Goal: Transaction & Acquisition: Purchase product/service

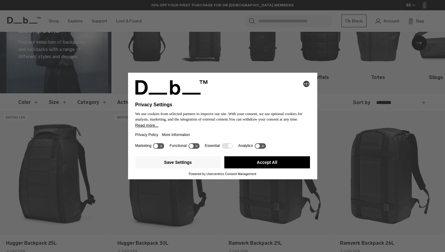
click at [252, 160] on button "Accept All" at bounding box center [267, 162] width 86 height 12
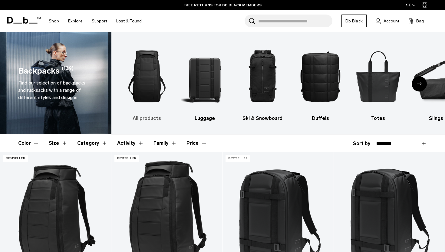
click at [158, 76] on img "1 / 10" at bounding box center [146, 76] width 47 height 71
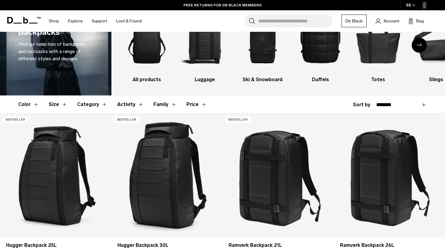
scroll to position [112, 0]
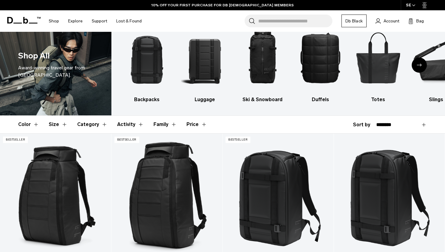
scroll to position [20, 0]
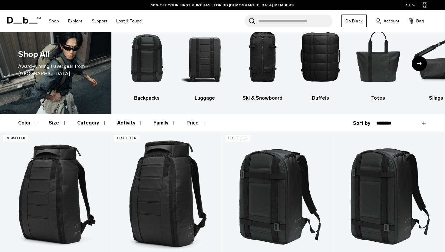
click at [130, 121] on button "Activity" at bounding box center [130, 123] width 27 height 18
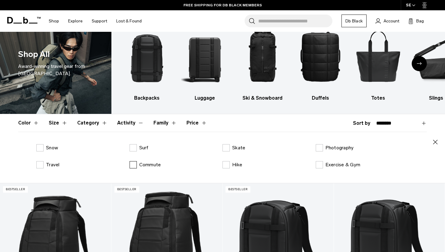
click at [134, 165] on label "Commute" at bounding box center [144, 164] width 31 height 7
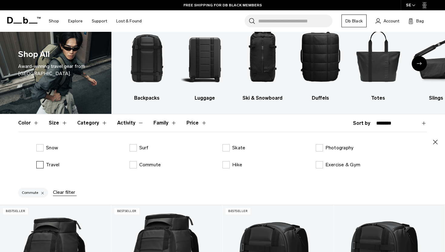
click at [47, 165] on p "Travel" at bounding box center [53, 164] width 14 height 7
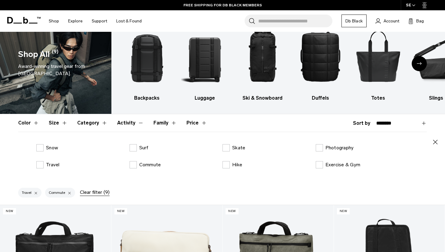
click at [128, 122] on button "Activity" at bounding box center [130, 123] width 27 height 18
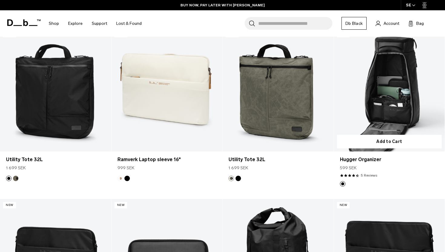
scroll to position [147, 0]
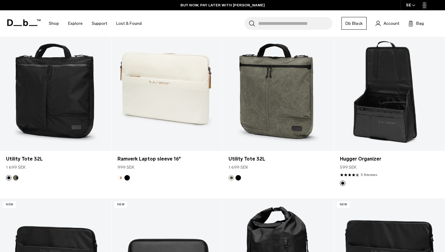
click at [287, 13] on div "Search for Bags, Luggage... Search Close Trending Products All Products Hugger …" at bounding box center [293, 23] width 294 height 26
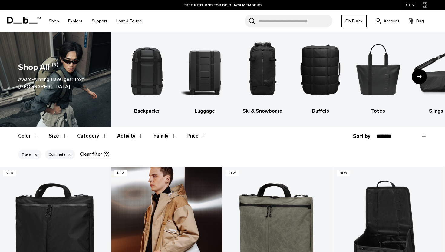
scroll to position [0, 0]
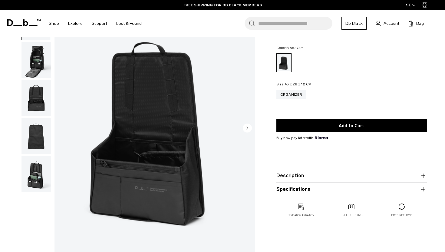
scroll to position [36, 0]
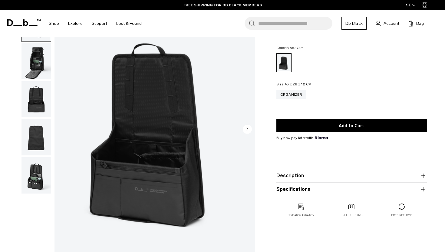
click at [45, 69] on img "button" at bounding box center [35, 61] width 29 height 36
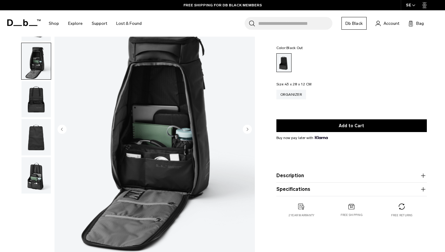
click at [34, 102] on img "button" at bounding box center [35, 99] width 29 height 36
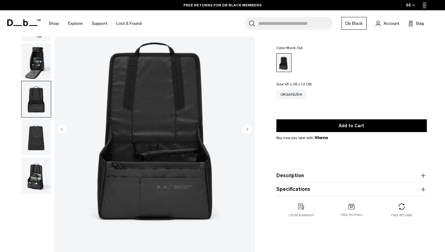
click at [34, 135] on img "button" at bounding box center [35, 137] width 29 height 36
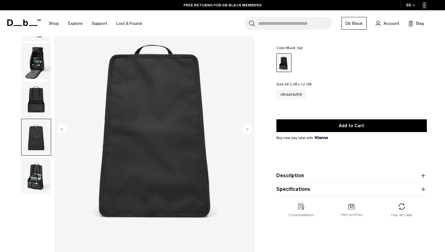
click at [35, 178] on img "button" at bounding box center [35, 175] width 29 height 36
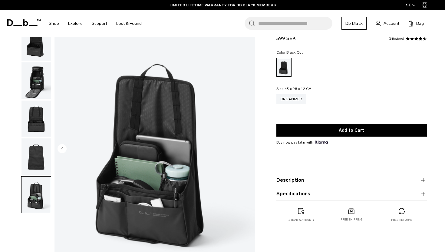
scroll to position [18, 0]
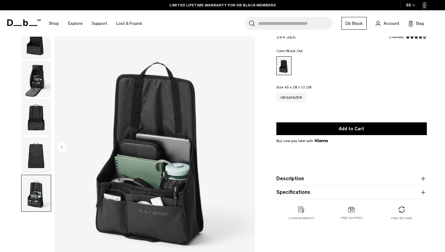
click at [40, 71] on img "button" at bounding box center [35, 79] width 29 height 36
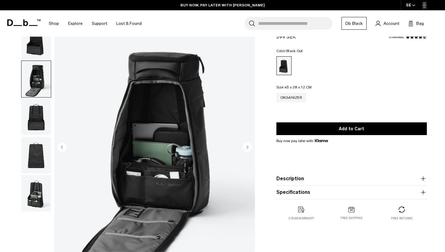
click at [40, 187] on img "button" at bounding box center [35, 193] width 29 height 36
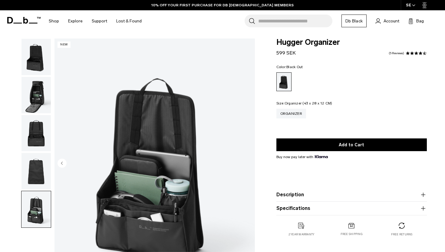
scroll to position [3, 0]
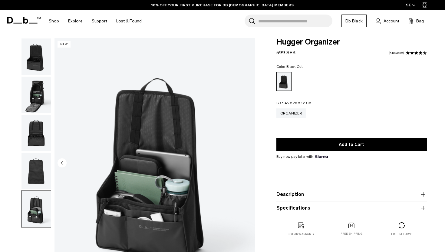
click at [37, 92] on img "button" at bounding box center [35, 95] width 29 height 36
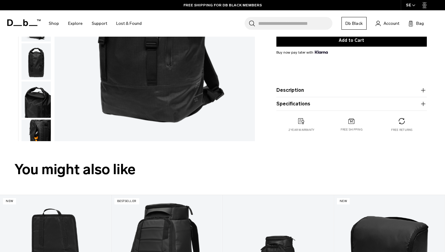
scroll to position [178, 0]
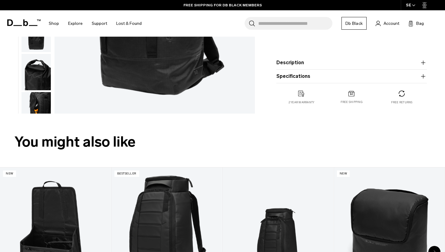
click at [31, 105] on img "button" at bounding box center [35, 110] width 29 height 36
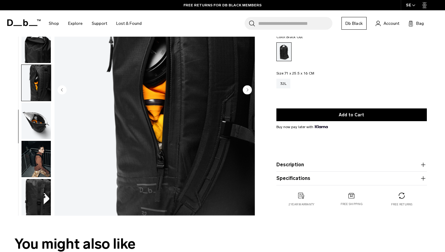
scroll to position [76, 0]
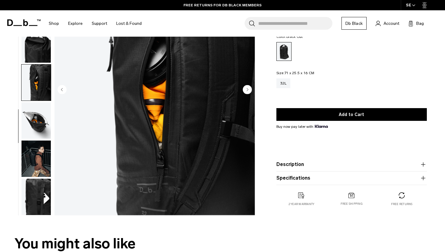
click at [34, 166] on img "button" at bounding box center [35, 158] width 29 height 36
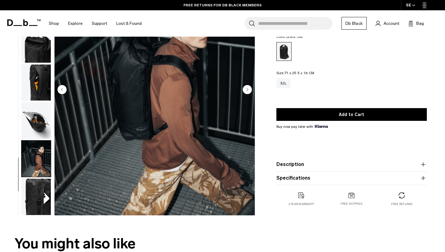
click at [40, 192] on img "button" at bounding box center [35, 196] width 29 height 36
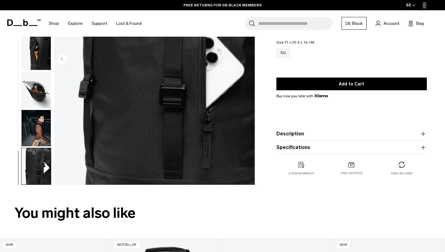
scroll to position [107, 0]
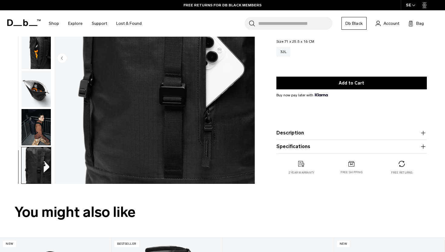
click at [46, 151] on img "button" at bounding box center [35, 165] width 29 height 36
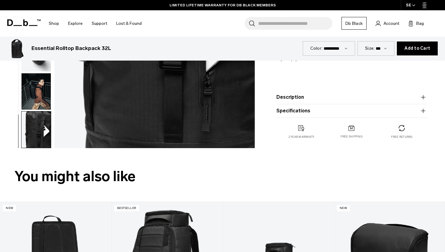
scroll to position [0, 0]
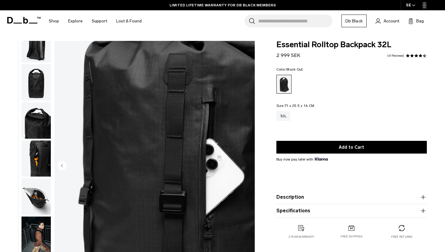
click at [42, 152] on img "button" at bounding box center [35, 158] width 29 height 36
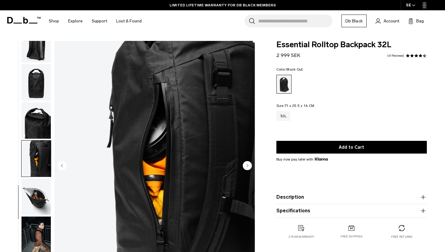
click at [39, 112] on img "button" at bounding box center [35, 120] width 29 height 36
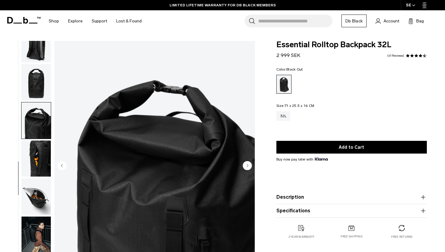
click at [41, 87] on img "button" at bounding box center [35, 82] width 29 height 36
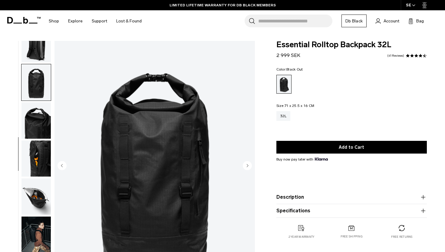
click at [39, 56] on img "button" at bounding box center [35, 44] width 29 height 36
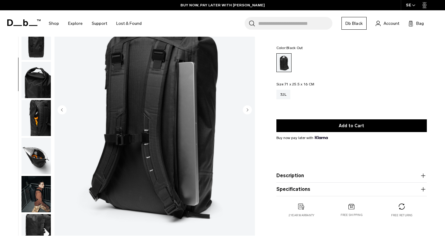
scroll to position [53, 0]
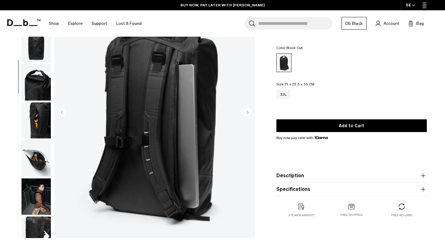
click at [36, 199] on img "button" at bounding box center [35, 196] width 29 height 36
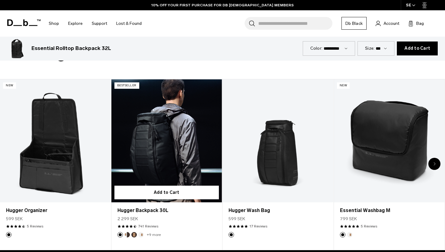
scroll to position [267, 0]
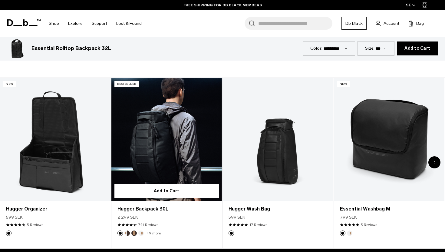
click at [126, 231] on button "Cappuccino" at bounding box center [126, 232] width 5 height 5
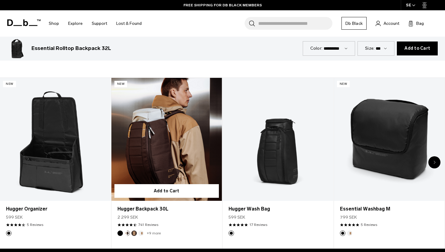
click at [146, 164] on link "Hugger Backpack 30L Cappuccino" at bounding box center [166, 139] width 111 height 123
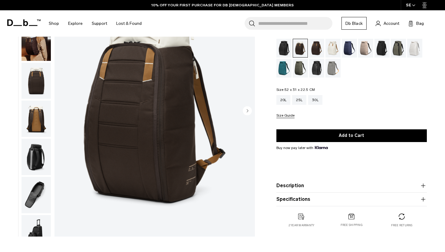
scroll to position [55, 0]
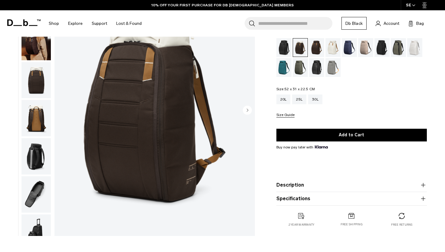
click at [37, 146] on img "button" at bounding box center [35, 156] width 29 height 36
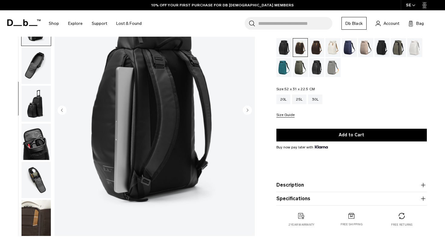
scroll to position [129, 0]
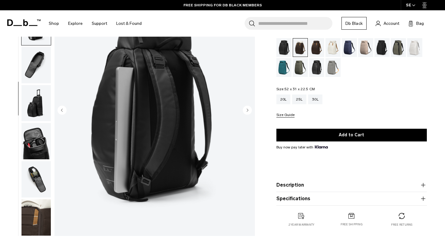
click at [39, 152] on img "button" at bounding box center [35, 141] width 29 height 36
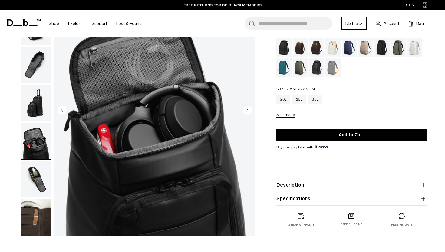
click at [39, 181] on img "button" at bounding box center [35, 179] width 29 height 36
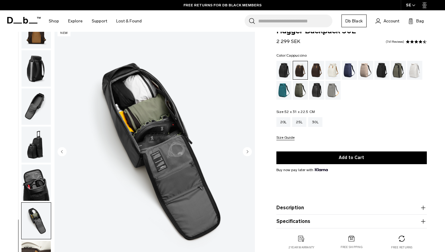
scroll to position [12, 0]
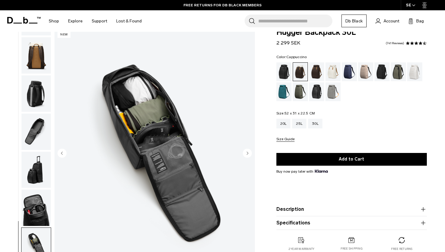
click at [39, 119] on img "button" at bounding box center [35, 131] width 29 height 36
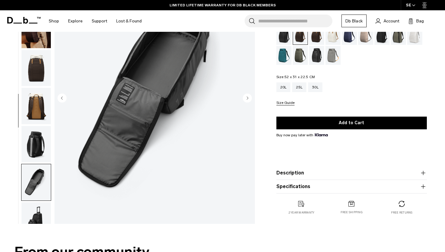
scroll to position [42, 0]
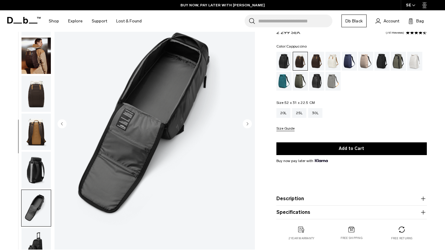
click at [39, 116] on img "button" at bounding box center [35, 131] width 29 height 36
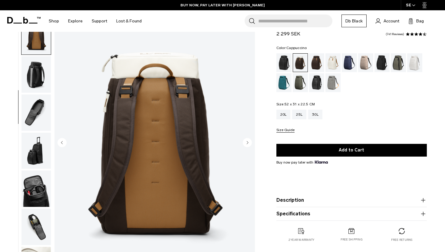
scroll to position [0, 0]
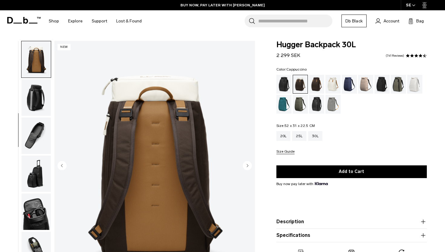
click at [42, 87] on img "button" at bounding box center [35, 97] width 29 height 36
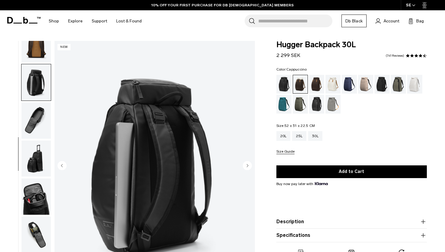
click at [37, 50] on img "button" at bounding box center [35, 44] width 29 height 36
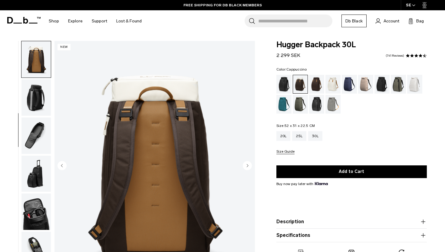
click at [67, 157] on img "4 / 10" at bounding box center [154, 166] width 200 height 250
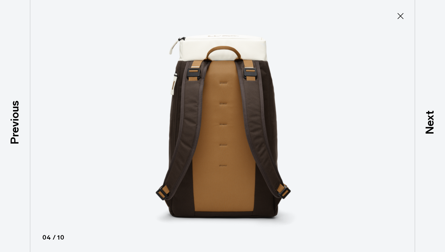
type button "Close"
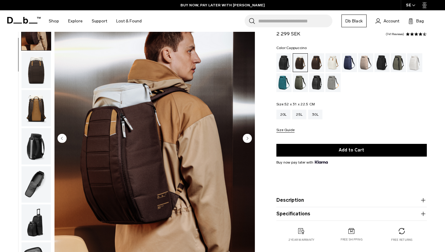
scroll to position [30, 0]
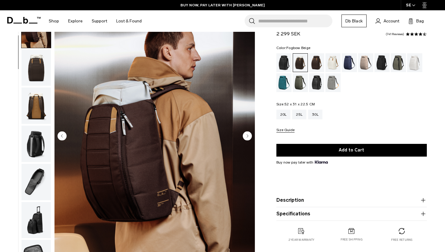
click at [365, 64] on div "Fogbow Beige" at bounding box center [365, 62] width 15 height 19
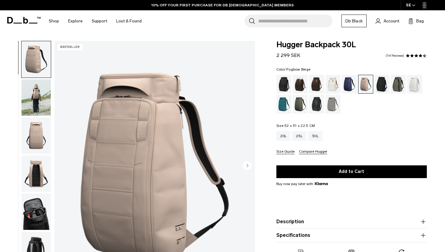
click at [40, 94] on img "button" at bounding box center [35, 97] width 29 height 36
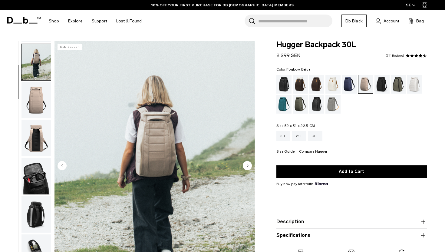
scroll to position [38, 0]
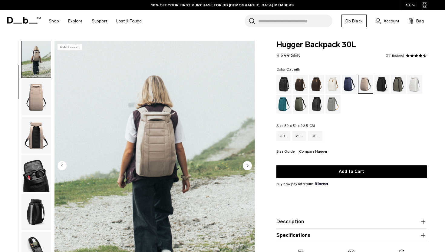
click at [337, 86] on div "Oatmilk" at bounding box center [332, 84] width 15 height 19
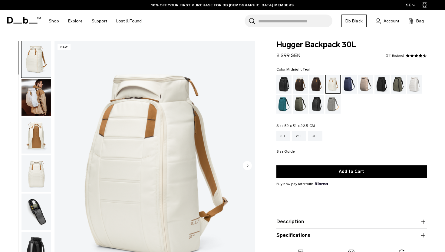
click at [283, 105] on div "Midnight Teal" at bounding box center [283, 104] width 15 height 19
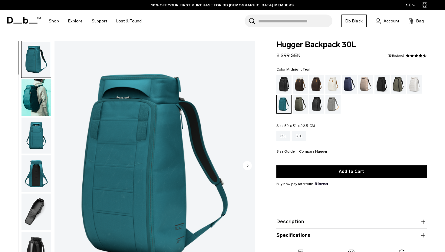
click at [45, 106] on img "button" at bounding box center [35, 97] width 29 height 36
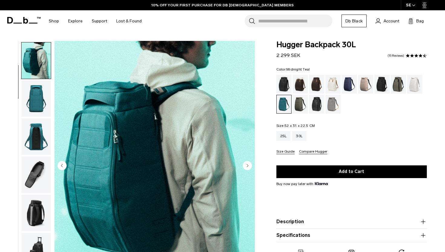
scroll to position [38, 0]
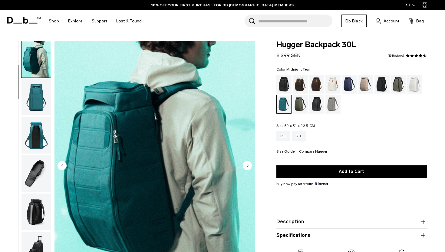
click at [35, 59] on img "button" at bounding box center [35, 59] width 29 height 36
click at [301, 105] on div "Moss Green" at bounding box center [299, 104] width 15 height 19
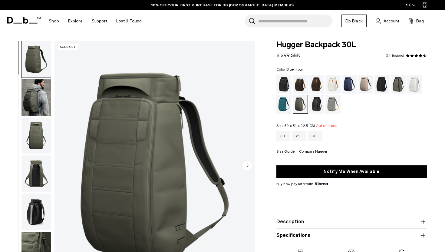
click at [348, 84] on div "Blue Hour" at bounding box center [348, 84] width 15 height 19
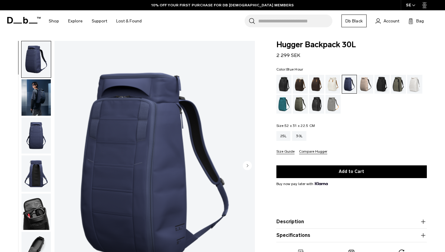
click at [32, 90] on img "button" at bounding box center [35, 97] width 29 height 36
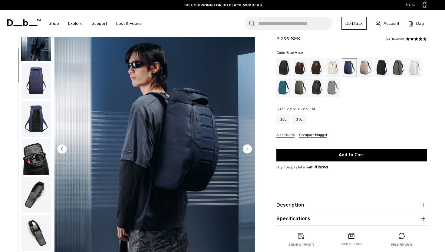
scroll to position [10, 0]
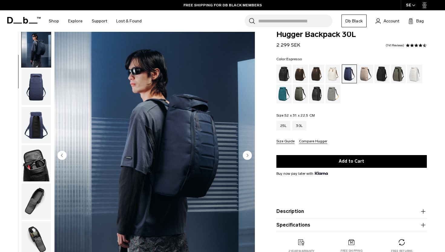
click at [314, 74] on div "Espresso" at bounding box center [316, 73] width 15 height 19
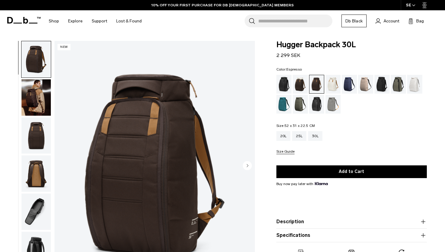
click at [42, 93] on img "button" at bounding box center [35, 97] width 29 height 36
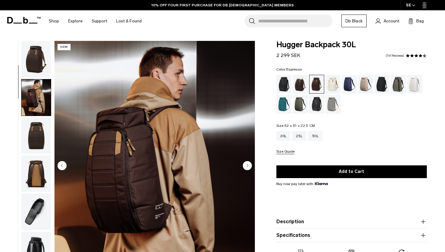
scroll to position [38, 0]
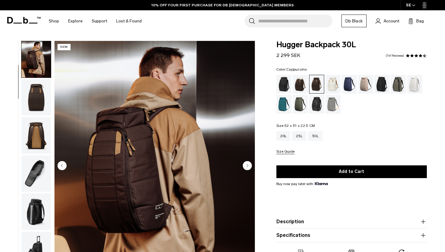
click at [298, 87] on div "Cappuccino" at bounding box center [299, 84] width 15 height 19
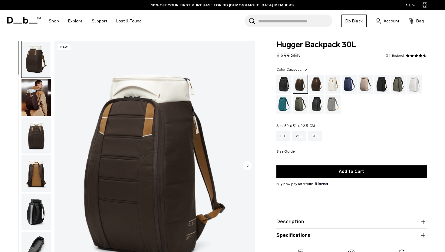
click at [37, 168] on img "button" at bounding box center [35, 173] width 29 height 36
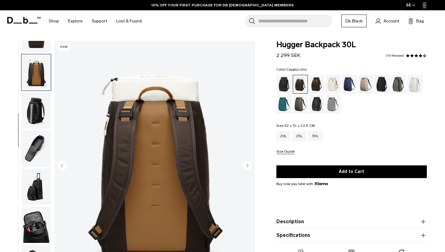
scroll to position [114, 0]
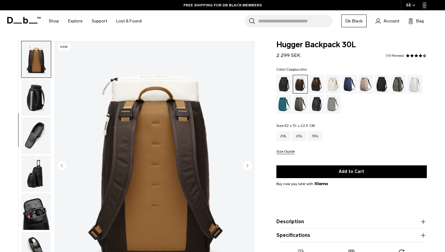
click at [41, 68] on img "button" at bounding box center [35, 59] width 29 height 36
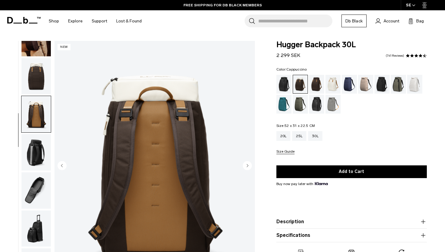
click at [36, 70] on img "button" at bounding box center [35, 76] width 29 height 36
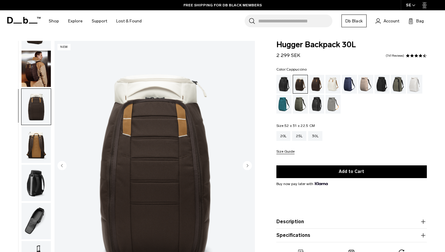
scroll to position [15, 0]
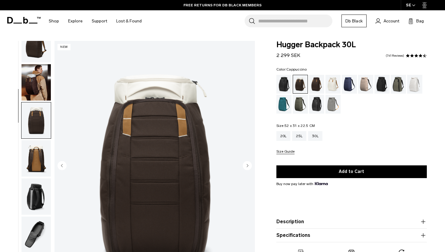
click at [39, 79] on img "button" at bounding box center [35, 82] width 29 height 36
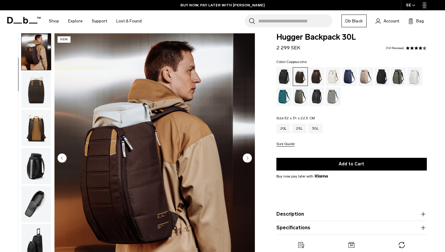
scroll to position [8, 0]
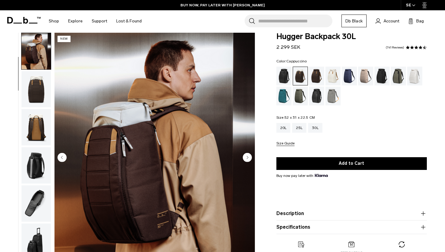
click at [34, 174] on img "button" at bounding box center [35, 165] width 29 height 36
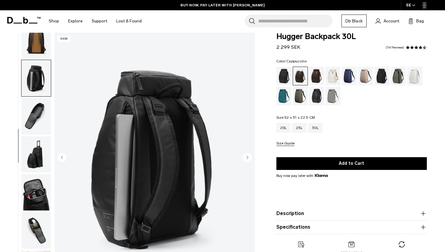
scroll to position [129, 0]
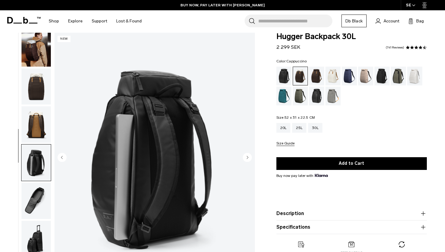
click at [42, 53] on img "button" at bounding box center [35, 48] width 29 height 36
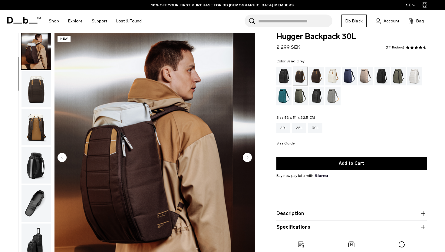
click at [329, 95] on div "Sand Grey" at bounding box center [332, 95] width 15 height 19
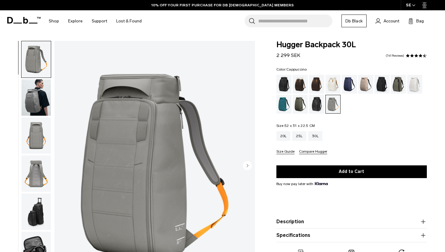
click at [302, 88] on div "Cappuccino" at bounding box center [299, 84] width 15 height 19
